Goal: Information Seeking & Learning: Learn about a topic

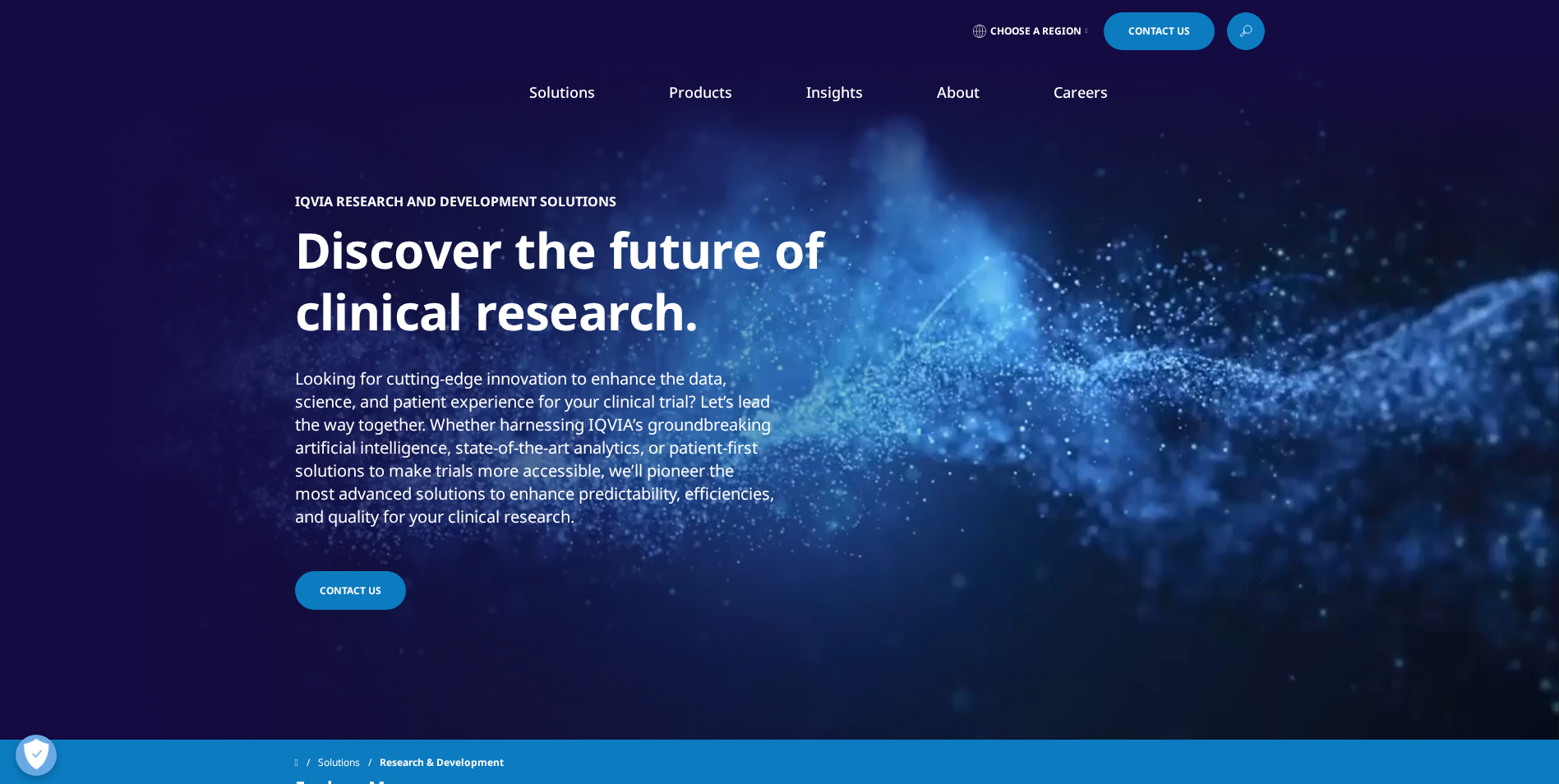
click at [457, 448] on link "Customer Engagement (OCE)" at bounding box center [494, 449] width 283 height 18
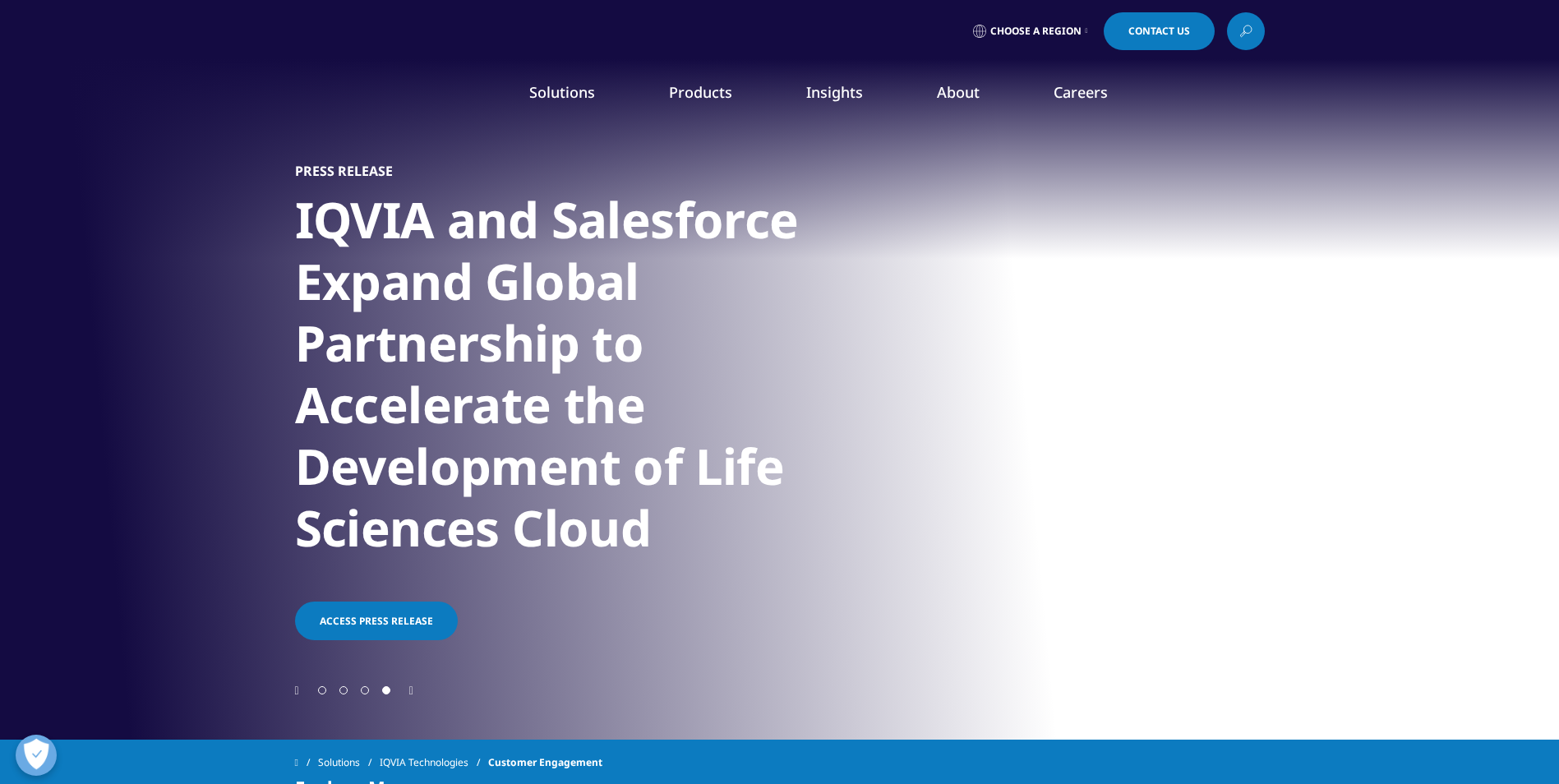
click at [412, 691] on icon "Next slide" at bounding box center [411, 691] width 4 height 12
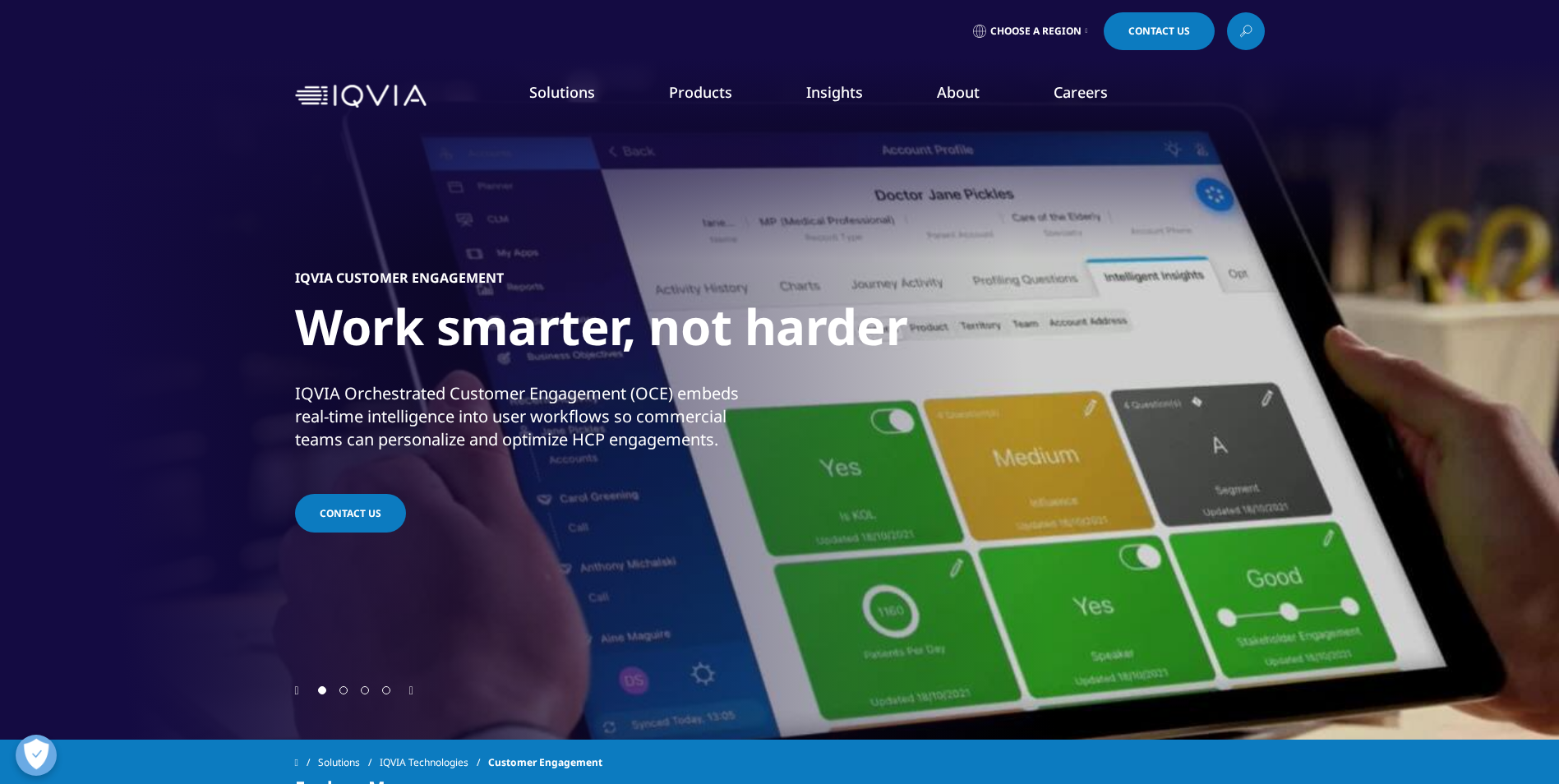
click at [469, 224] on link "Our Story" at bounding box center [628, 220] width 373 height 18
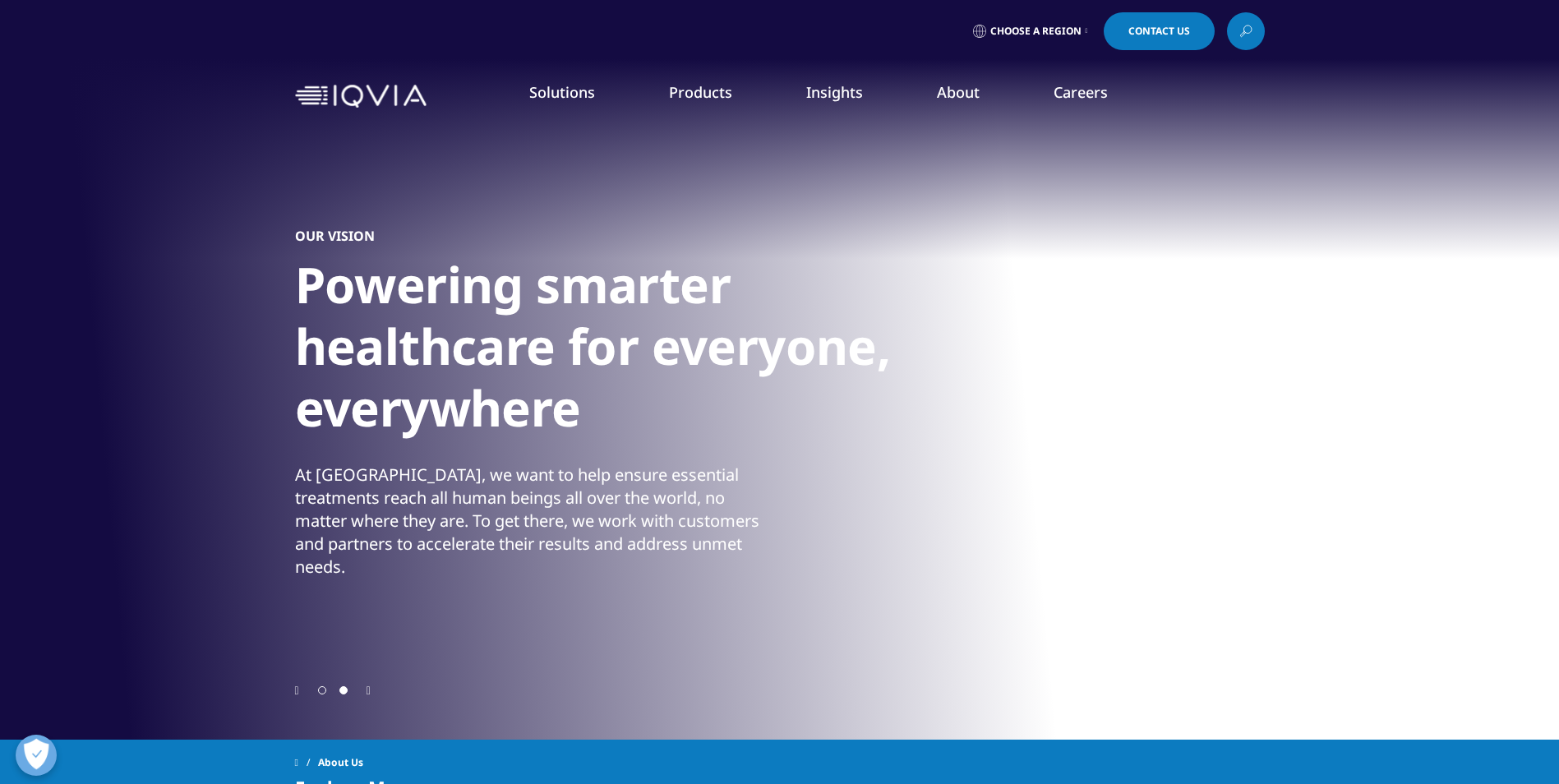
click at [298, 692] on icon "Previous slide" at bounding box center [297, 691] width 4 height 12
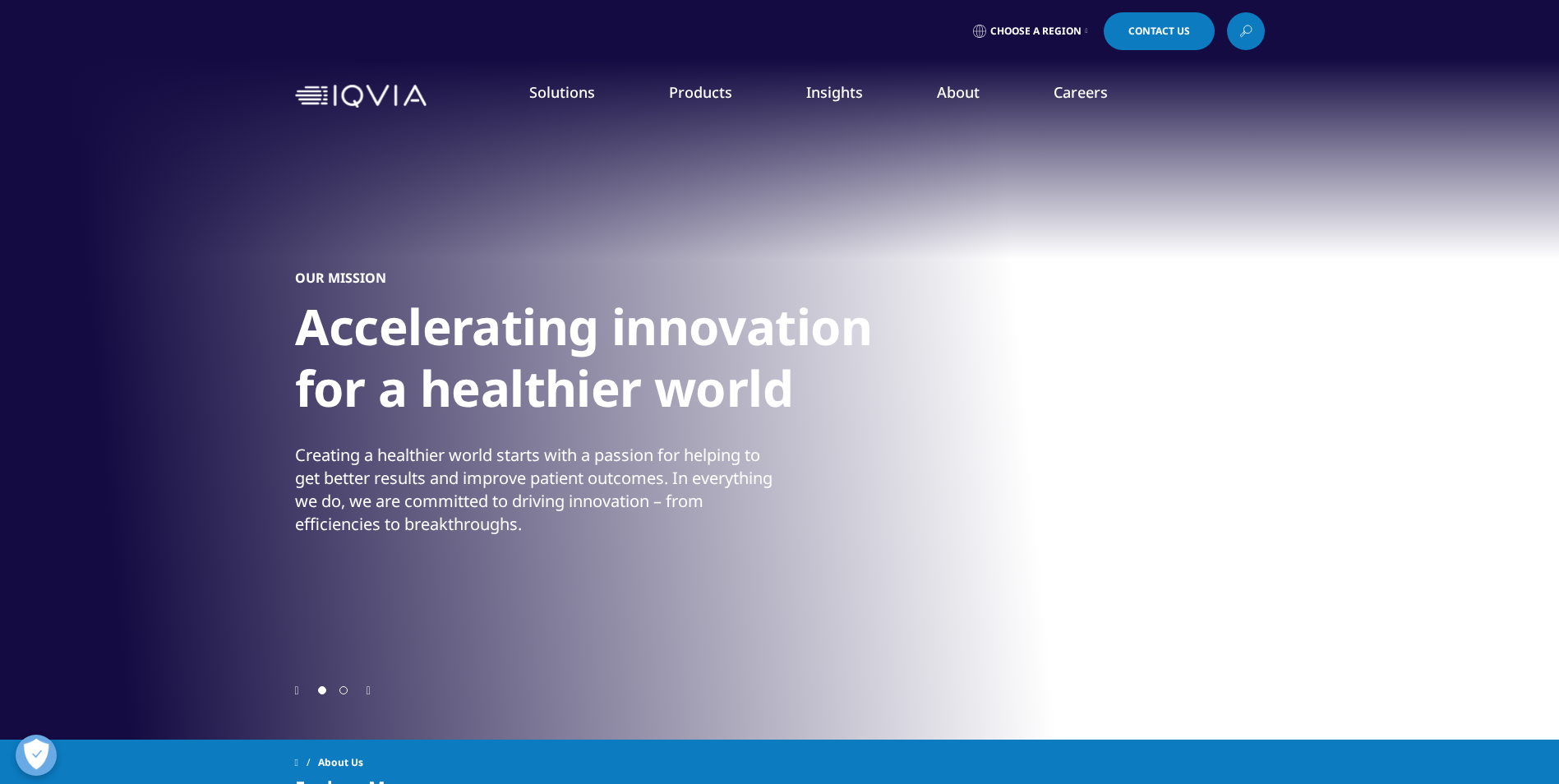
click at [342, 693] on span "Go to slide 2" at bounding box center [343, 691] width 8 height 8
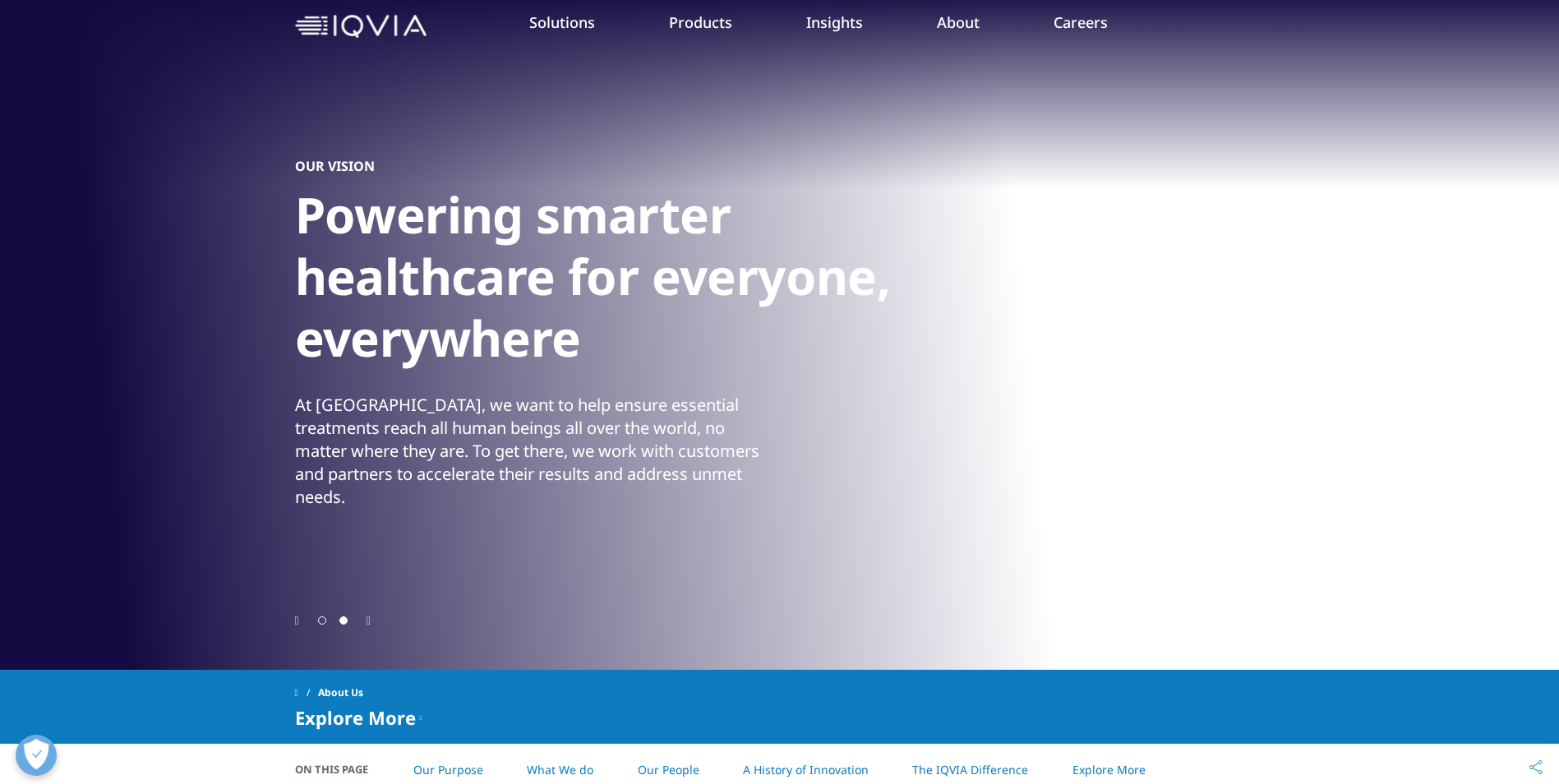
scroll to position [164, 0]
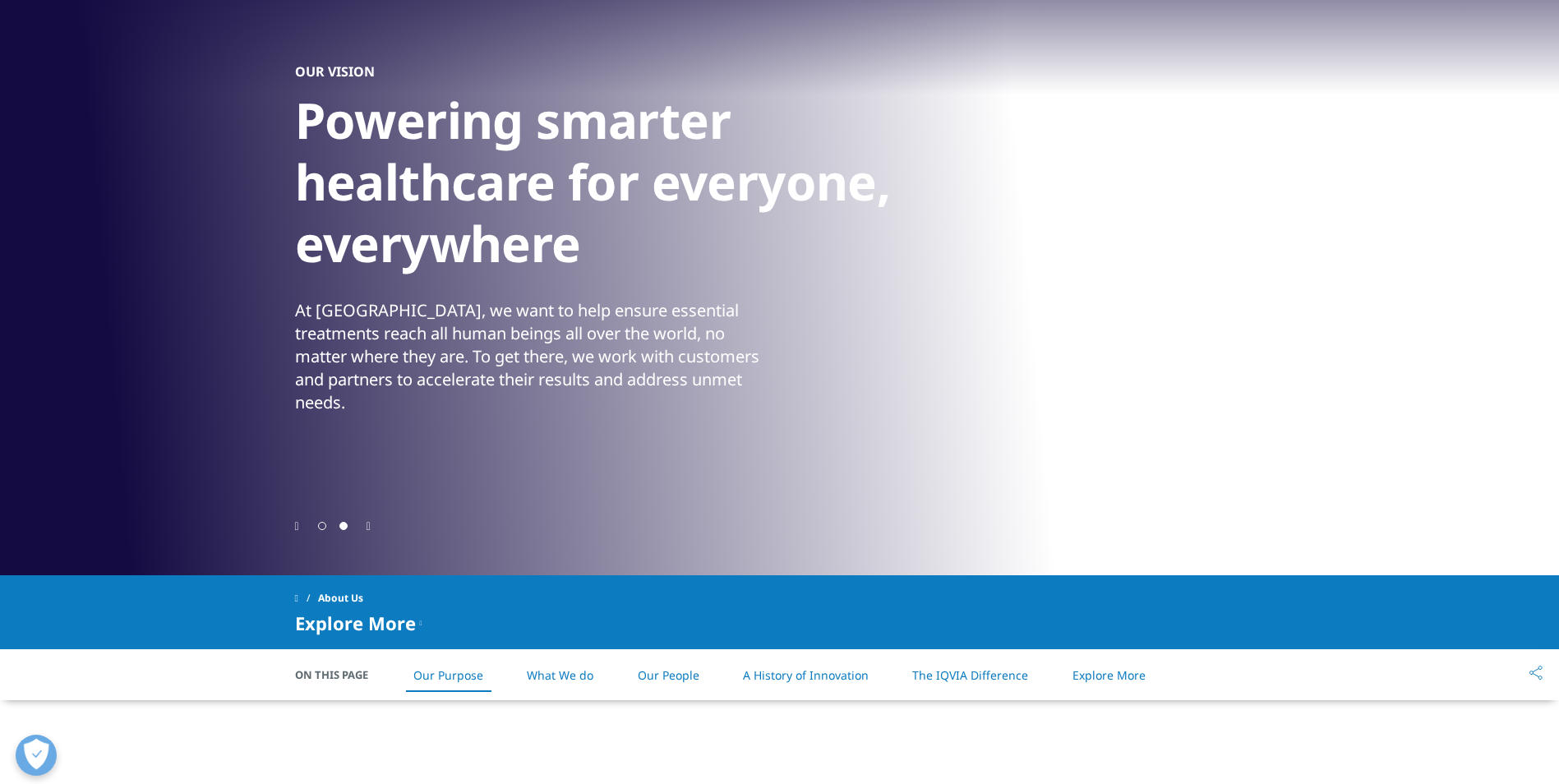
click at [556, 670] on link "What We do" at bounding box center [559, 675] width 66 height 16
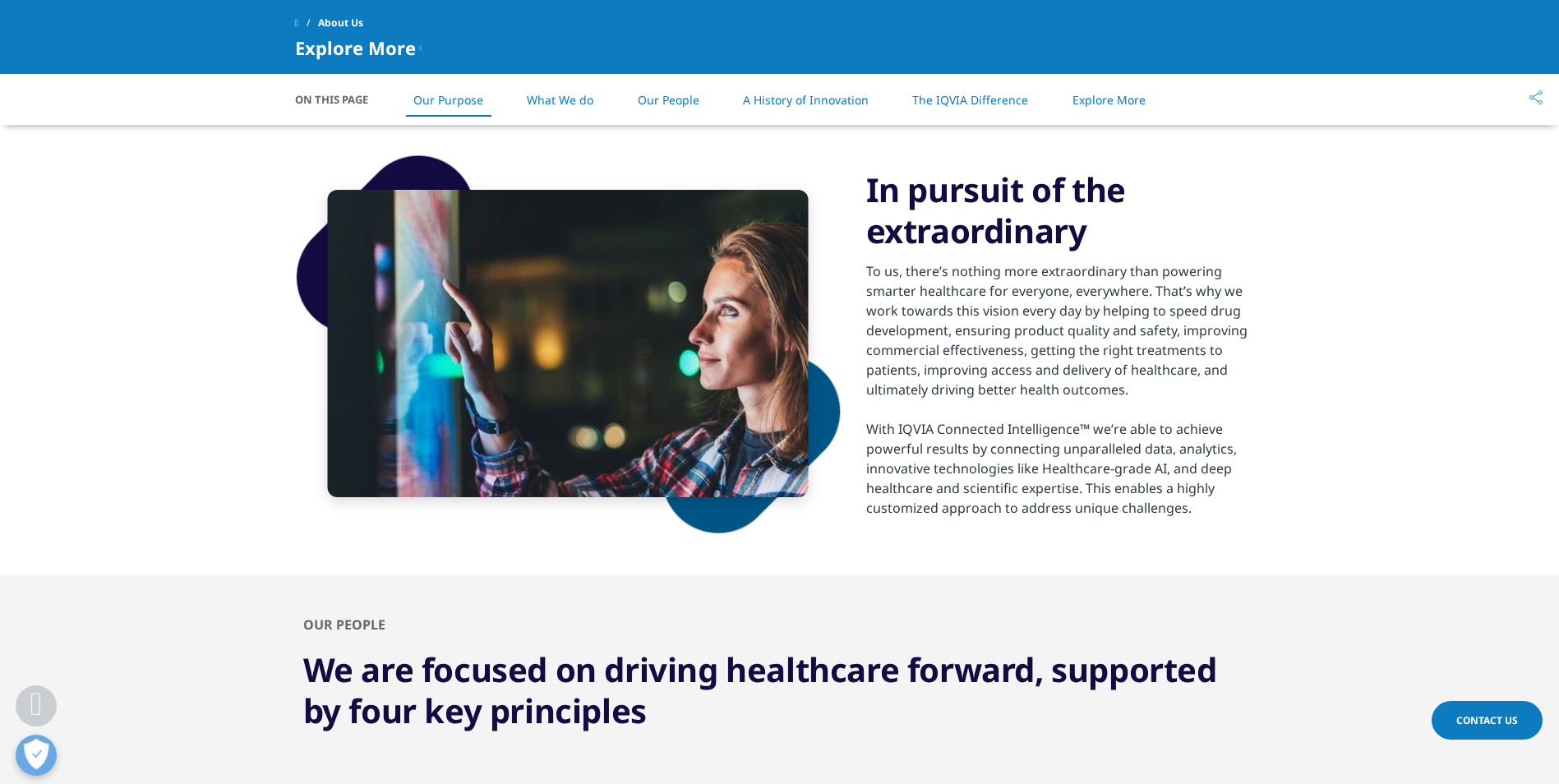
scroll to position [1062, 0]
